Goal: Task Accomplishment & Management: Complete application form

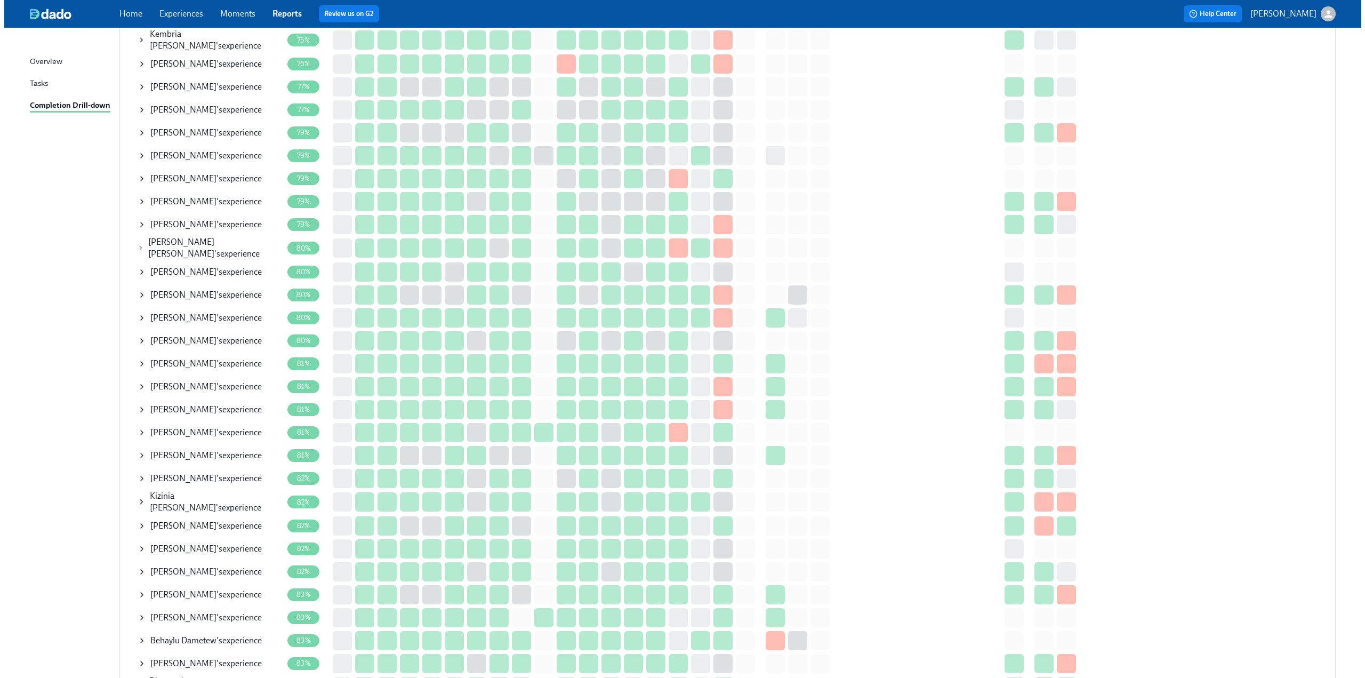
scroll to position [1013, 0]
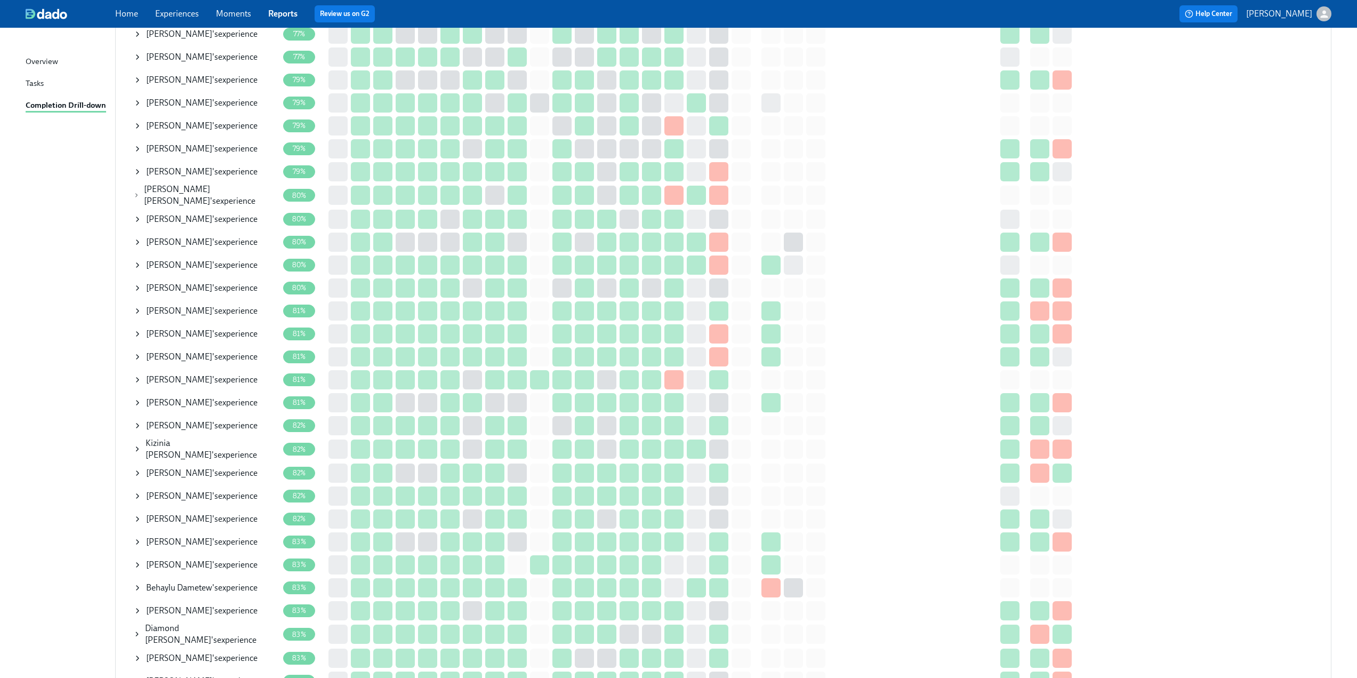
click at [174, 562] on span "[PERSON_NAME]" at bounding box center [179, 564] width 66 height 10
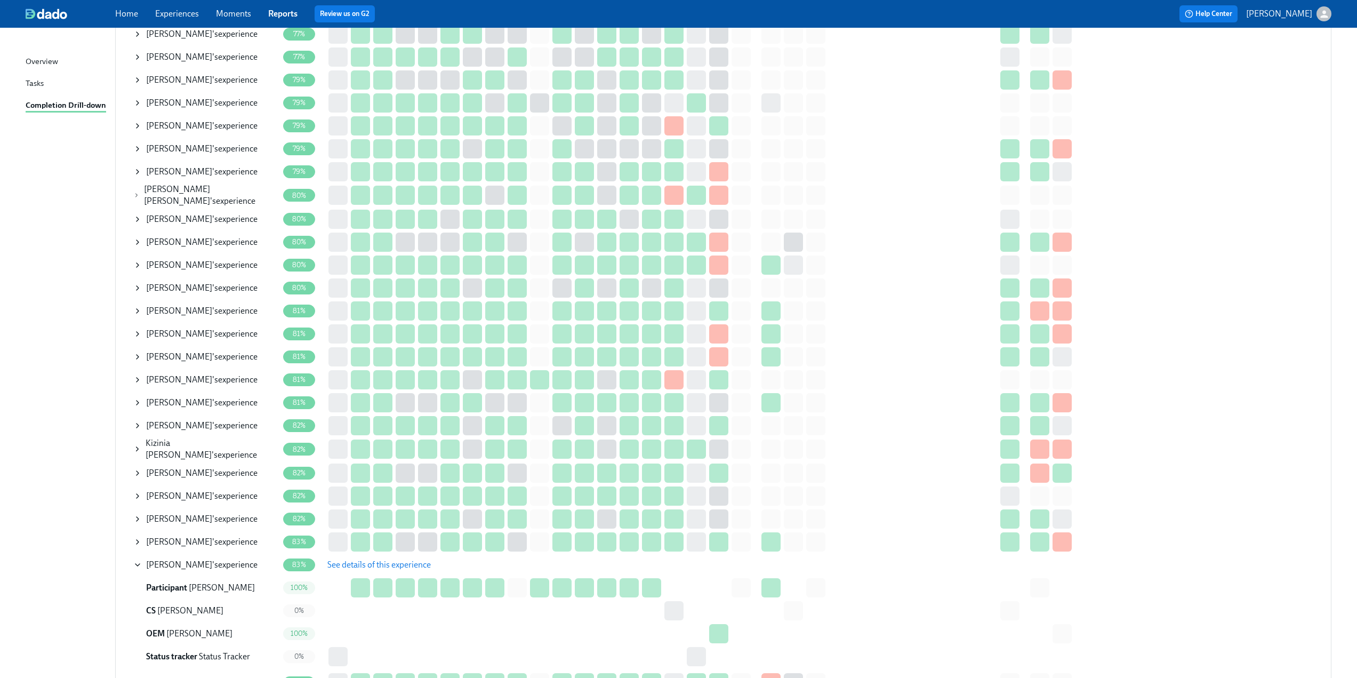
click at [411, 562] on span "See details of this experience" at bounding box center [378, 564] width 103 height 11
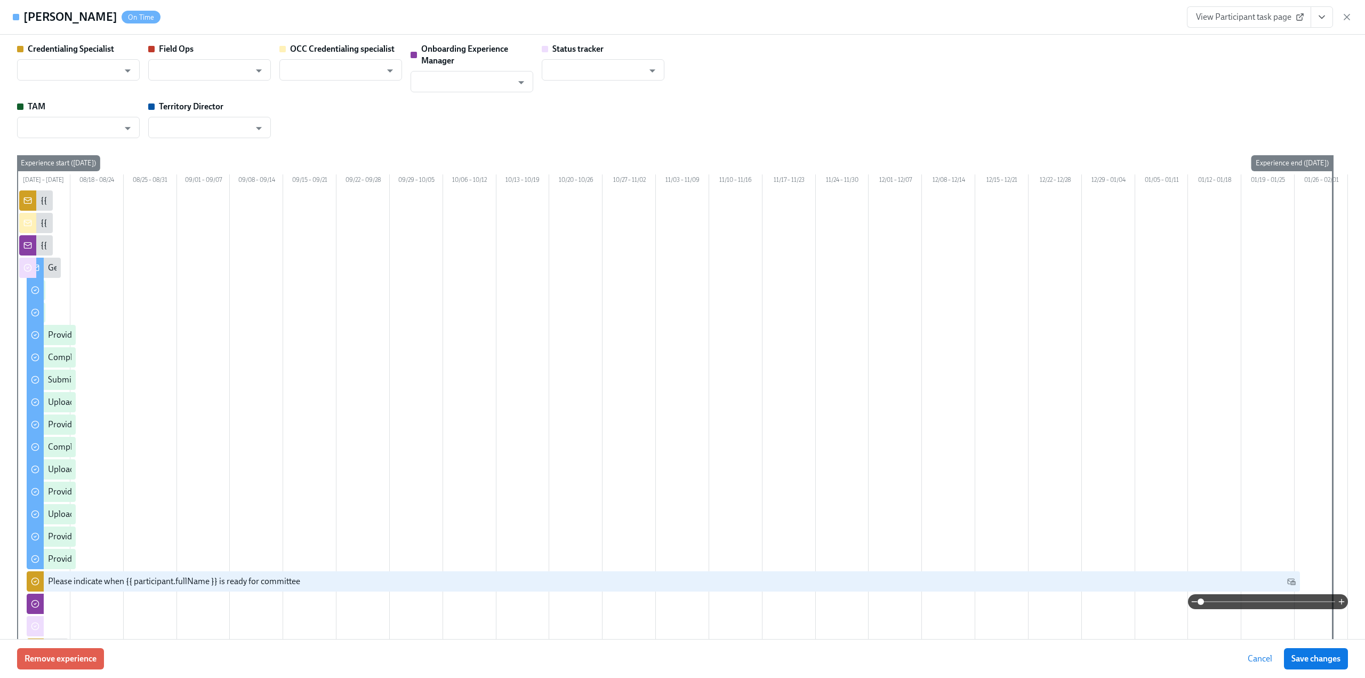
type input "[PERSON_NAME]"
type input "Status Tracker"
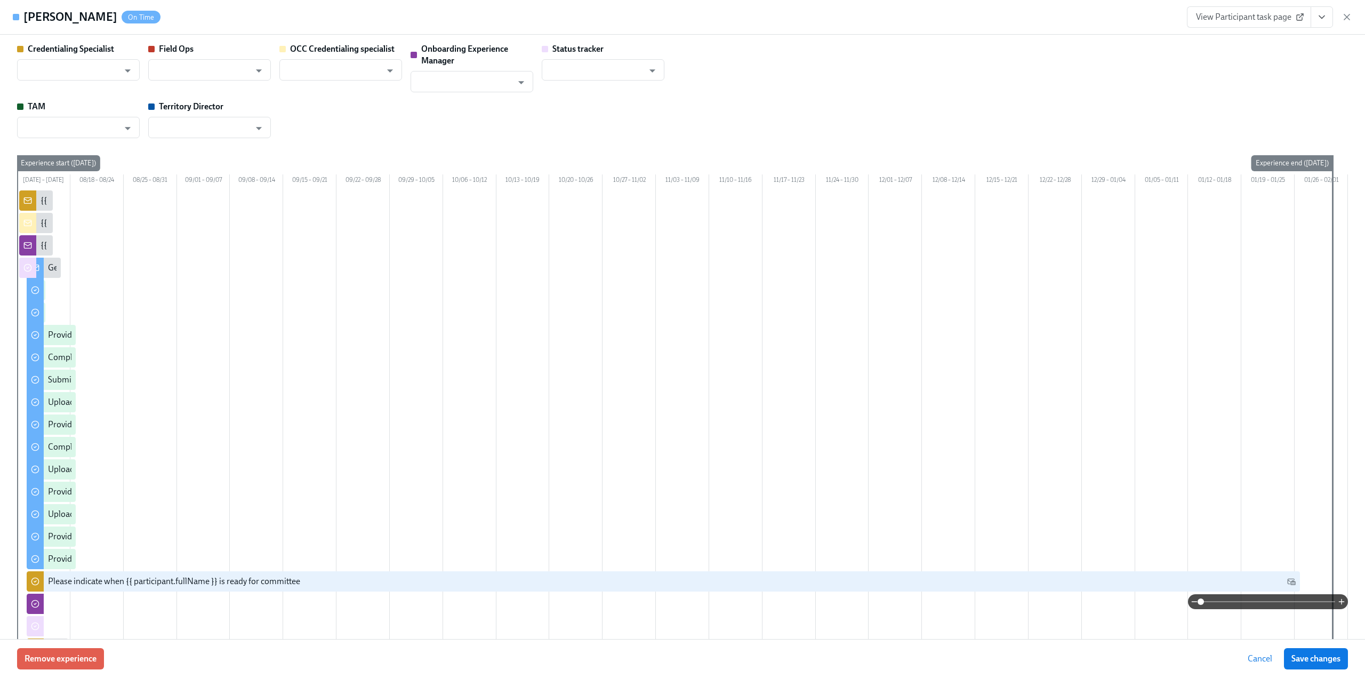
type input "[PERSON_NAME]"
click at [1295, 16] on span "View Participant task page" at bounding box center [1249, 17] width 106 height 11
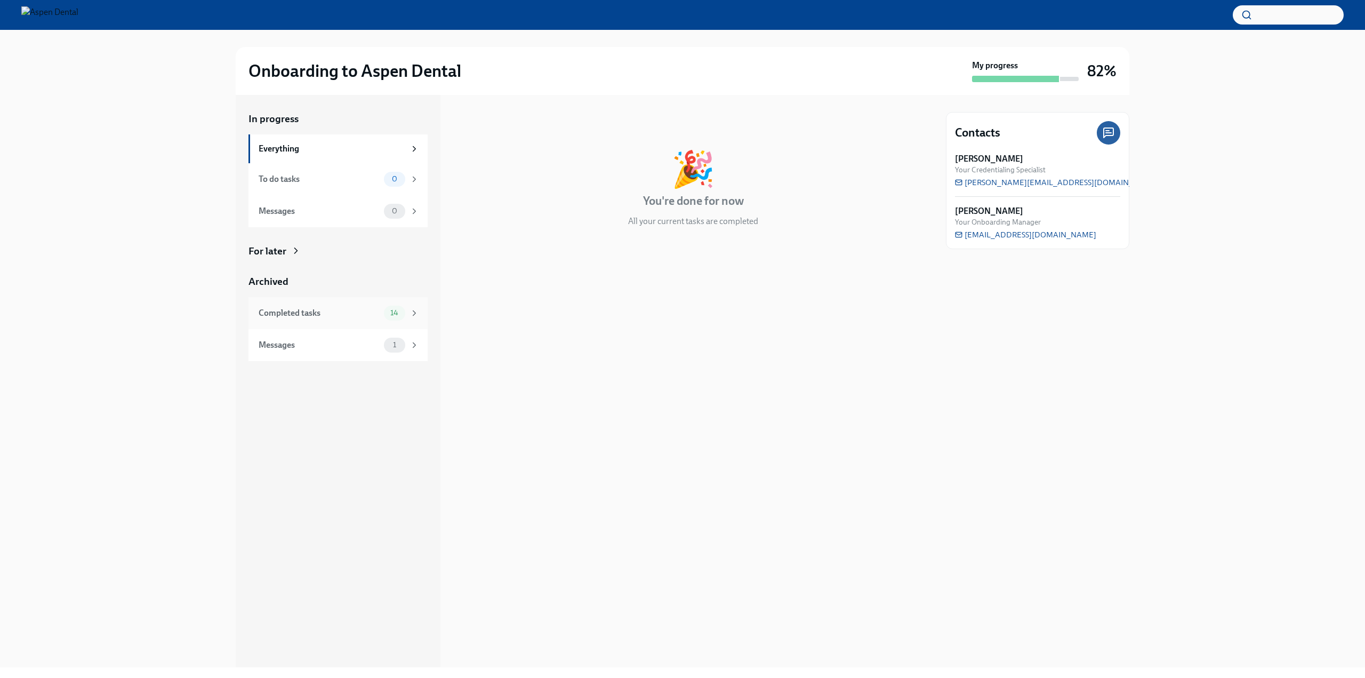
click at [284, 310] on div "Completed tasks" at bounding box center [319, 313] width 121 height 12
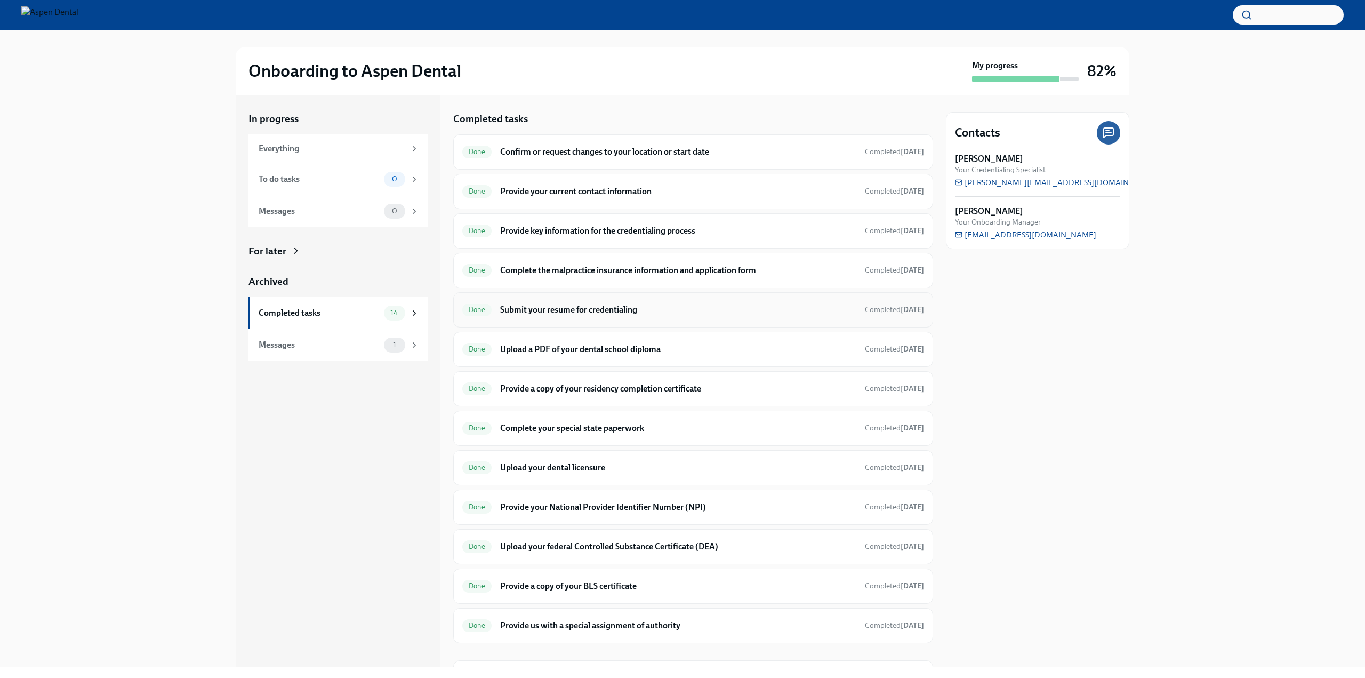
click at [570, 311] on h6 "Submit your resume for credentialing" at bounding box center [678, 310] width 356 height 12
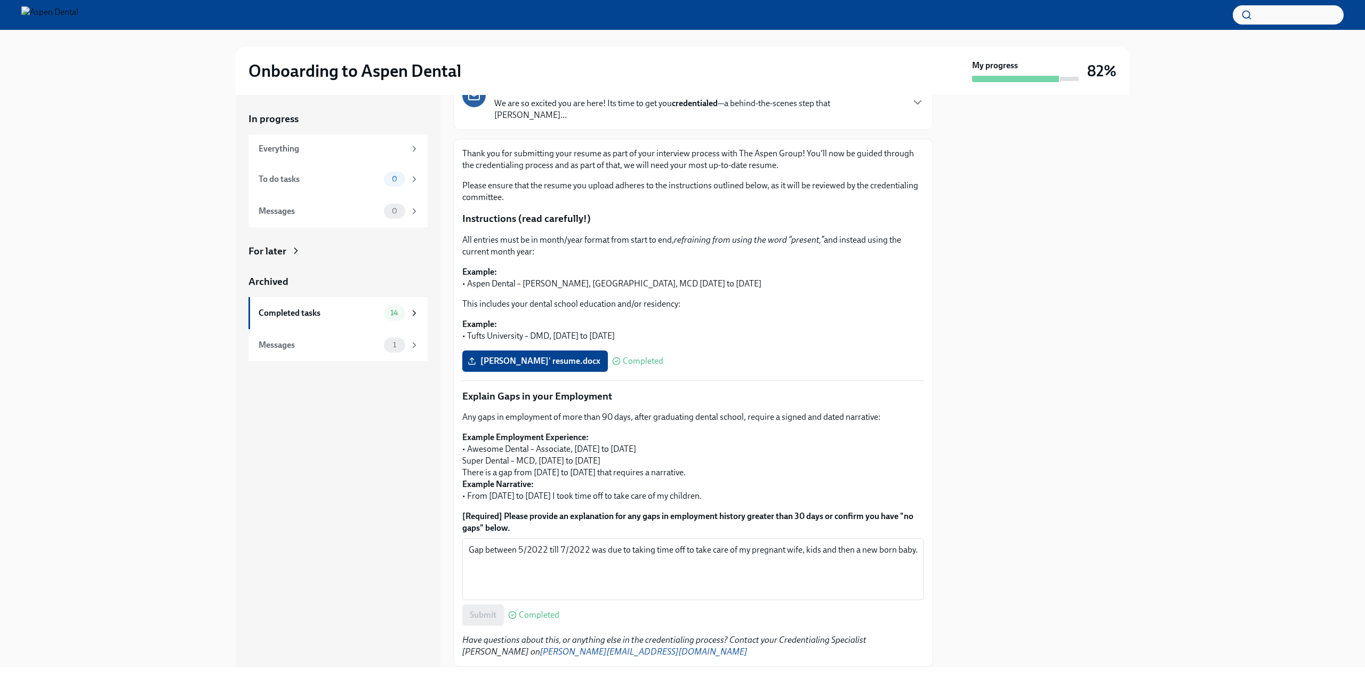
scroll to position [105, 0]
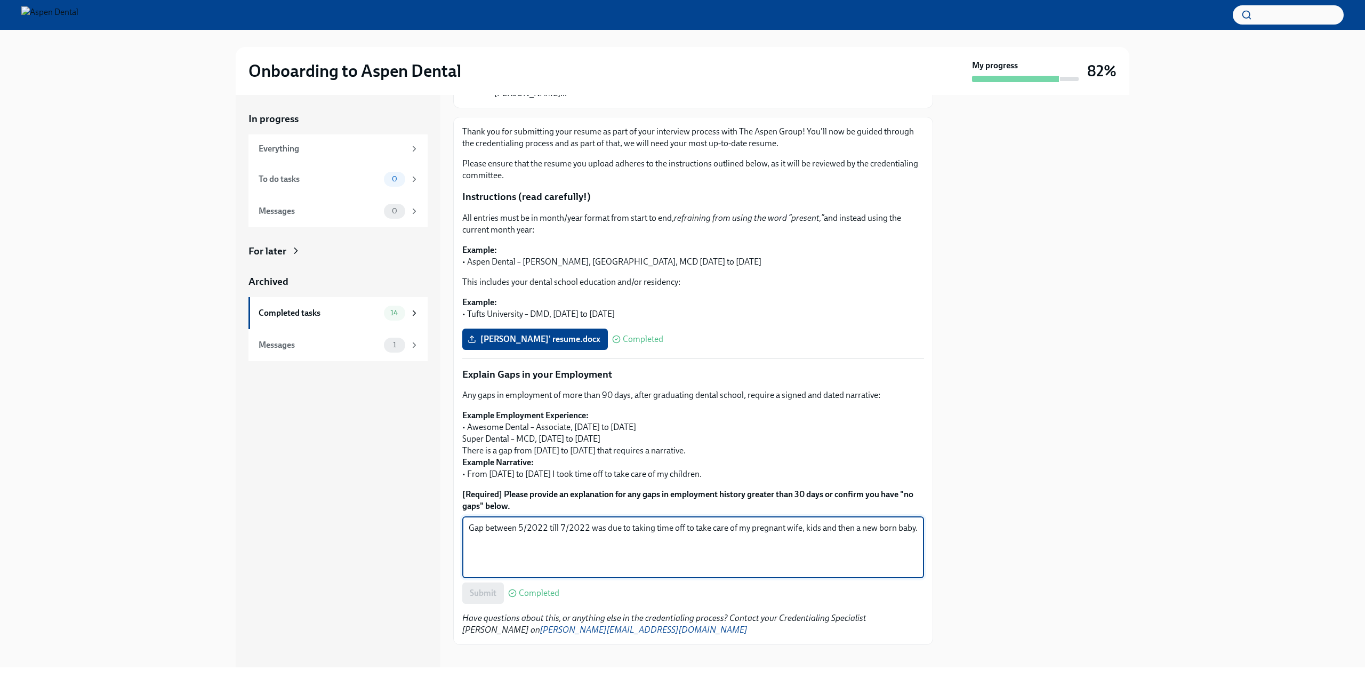
drag, startPoint x: 503, startPoint y: 537, endPoint x: 467, endPoint y: 518, distance: 41.0
click at [467, 518] on div "Gap between 5/2022 till 7/2022 was due to taking time off to take care of my pr…" at bounding box center [693, 547] width 462 height 62
click at [542, 535] on textarea "Gap between 5/2022 till 7/2022 was due to taking time off to take care of my pr…" at bounding box center [693, 547] width 449 height 51
drag, startPoint x: 630, startPoint y: 518, endPoint x: 634, endPoint y: 528, distance: 11.0
click at [634, 528] on textarea "Gap between 5/2022 till 7/2022 was due to taking time off to take care of my pr…" at bounding box center [693, 547] width 449 height 51
